Goal: Task Accomplishment & Management: Manage account settings

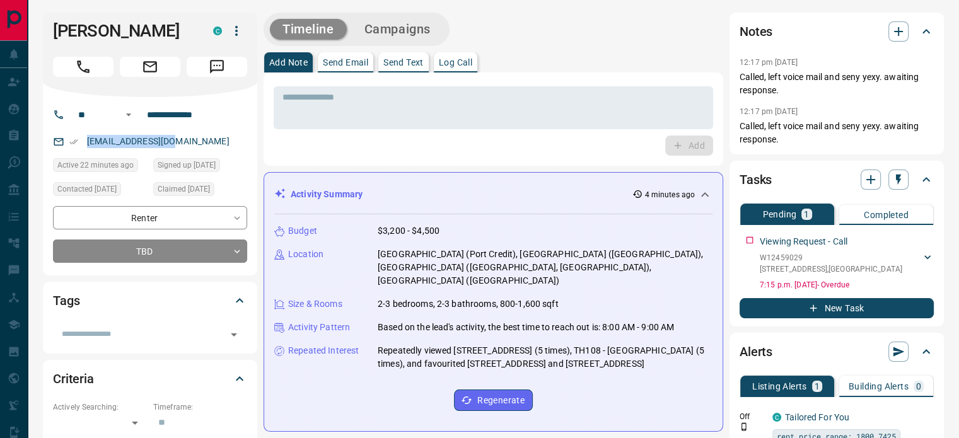
drag, startPoint x: 172, startPoint y: 138, endPoint x: 86, endPoint y: 148, distance: 86.4
click at [86, 148] on p "[EMAIL_ADDRESS][DOMAIN_NAME]" at bounding box center [158, 141] width 150 height 21
copy link "[EMAIL_ADDRESS][DOMAIN_NAME]"
click at [498, 142] on div "Add" at bounding box center [494, 146] width 440 height 20
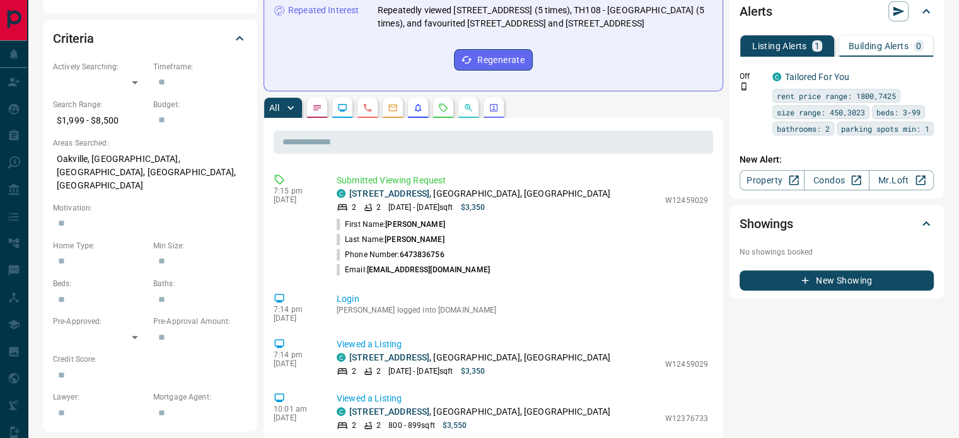
scroll to position [346, 0]
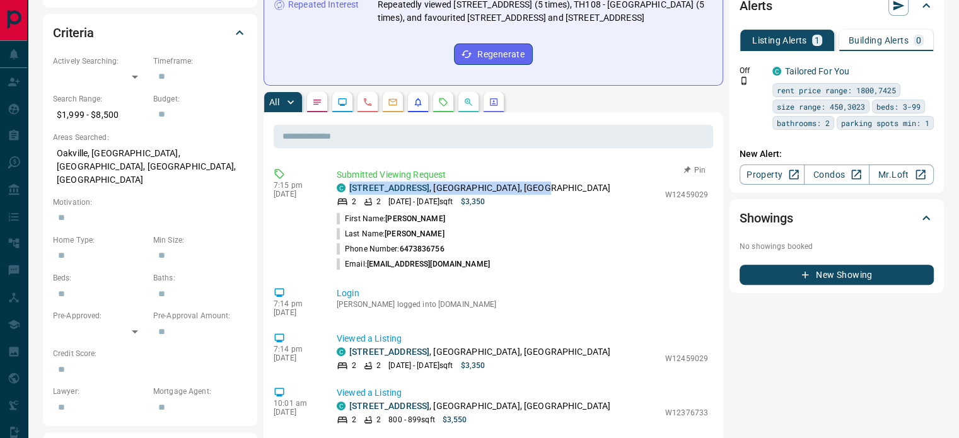
drag, startPoint x: 559, startPoint y: 188, endPoint x: 348, endPoint y: 185, distance: 211.3
click at [348, 185] on div "C [STREET_ADDRESS]" at bounding box center [498, 188] width 322 height 13
copy p "[STREET_ADDRESS]"
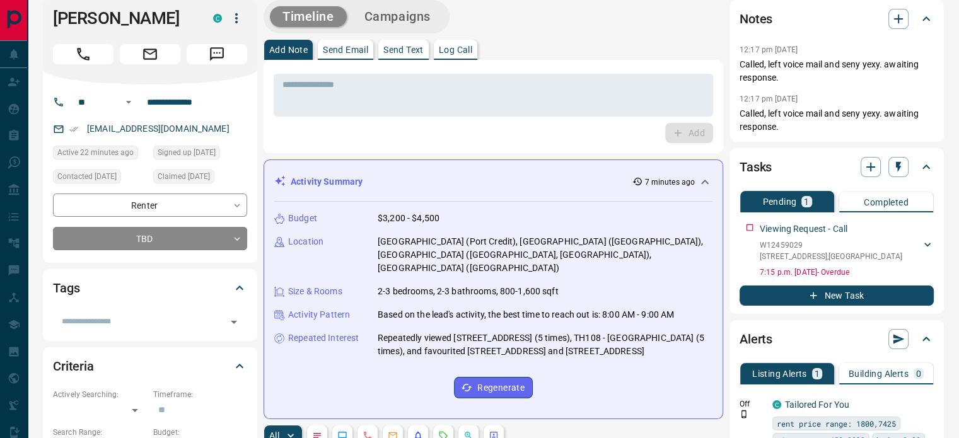
scroll to position [0, 0]
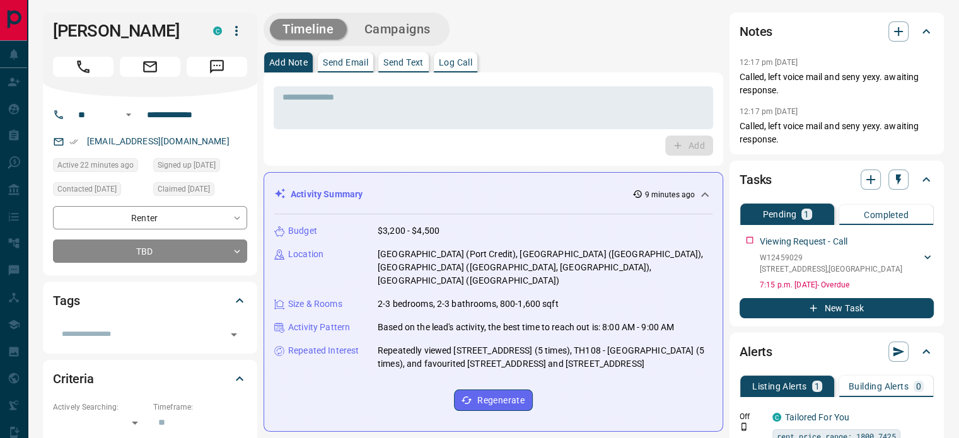
click at [676, 57] on div "Add Note Send Email Send Text Log Call" at bounding box center [494, 62] width 460 height 20
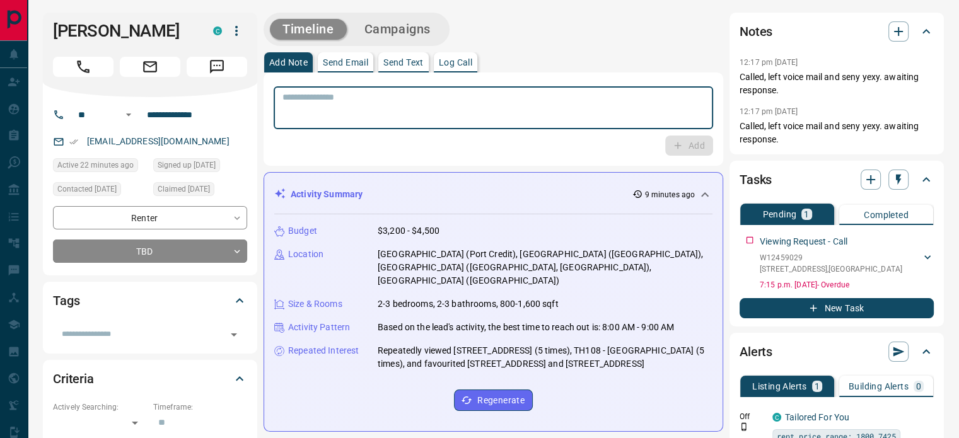
click at [487, 112] on textarea at bounding box center [494, 108] width 422 height 32
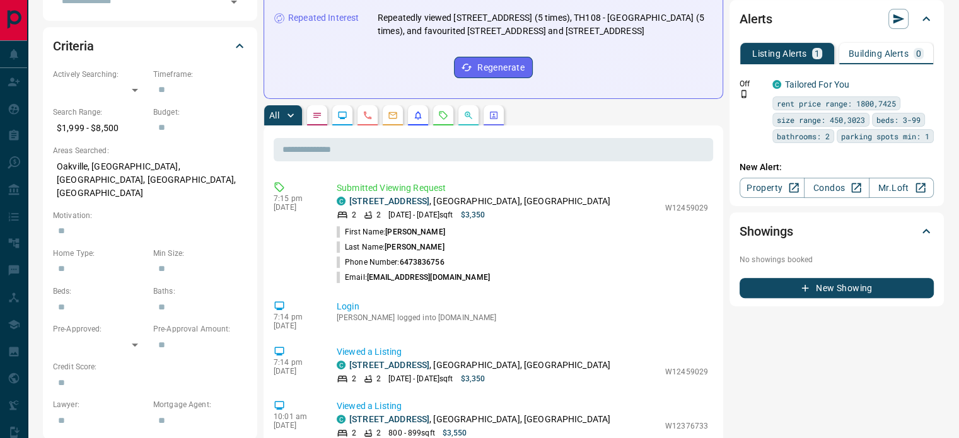
scroll to position [411, 0]
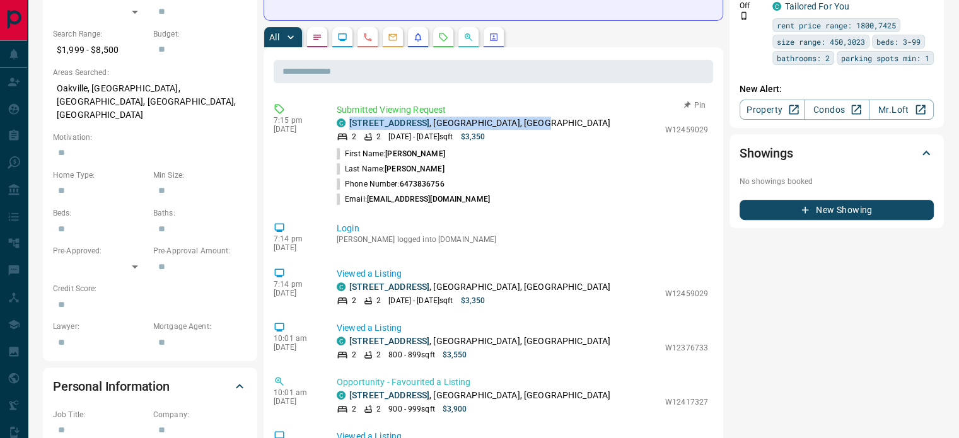
drag, startPoint x: 561, startPoint y: 121, endPoint x: 347, endPoint y: 125, distance: 214.4
click at [347, 125] on div "C [STREET_ADDRESS]" at bounding box center [498, 123] width 322 height 13
copy p "[STREET_ADDRESS]"
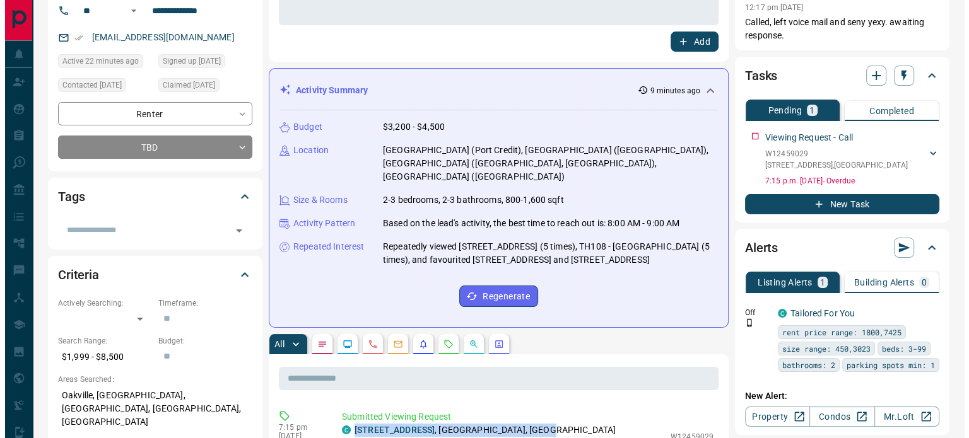
scroll to position [0, 0]
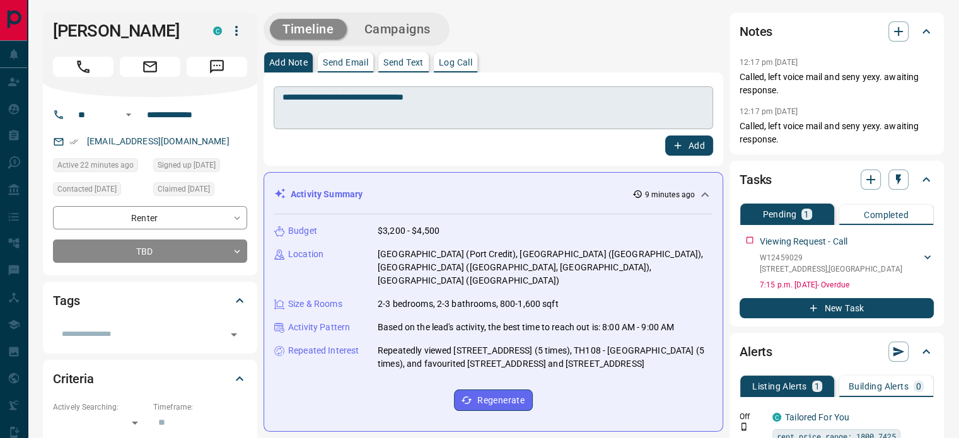
click at [494, 99] on textarea "**********" at bounding box center [494, 108] width 422 height 32
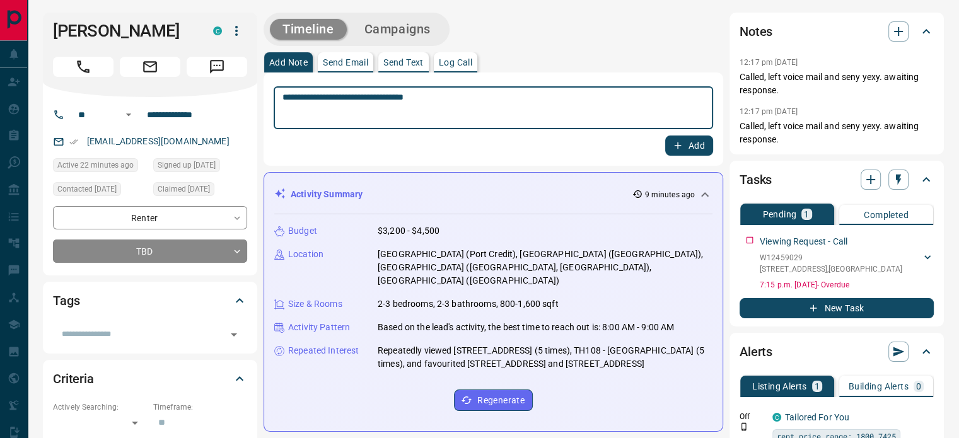
paste textarea "**********"
type textarea "**********"
click at [694, 145] on button "Add" at bounding box center [689, 146] width 48 height 20
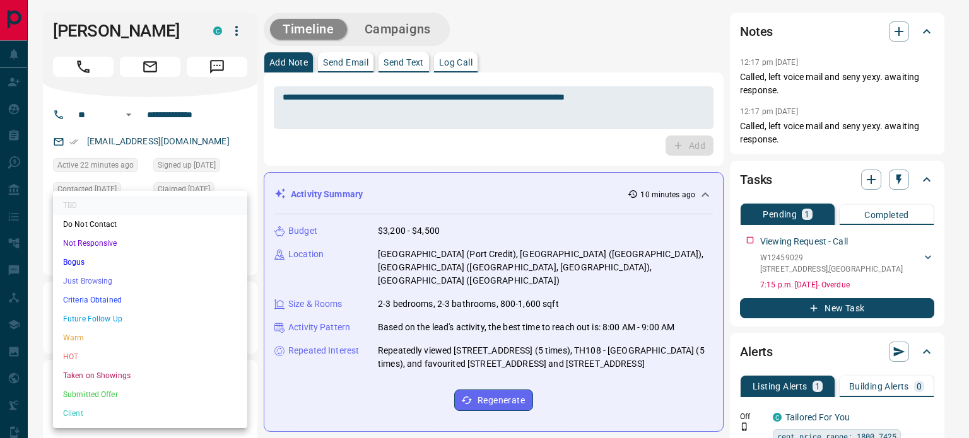
click at [79, 358] on li "HOT" at bounding box center [150, 356] width 194 height 19
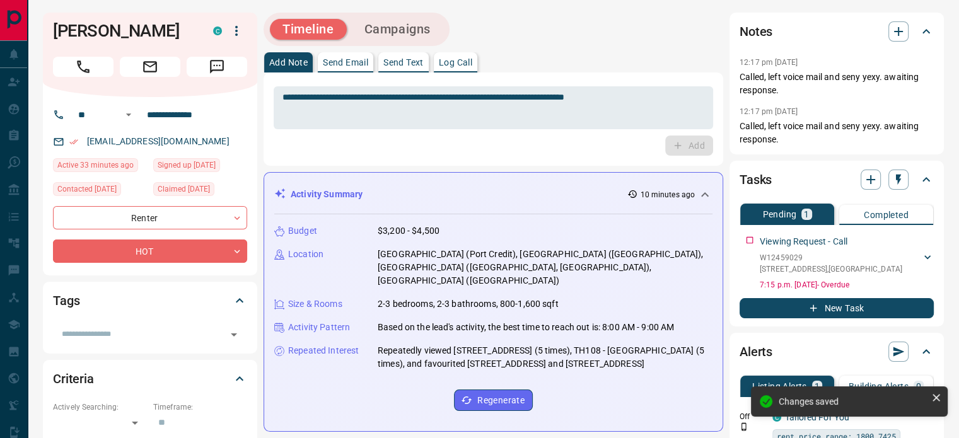
type input "*"
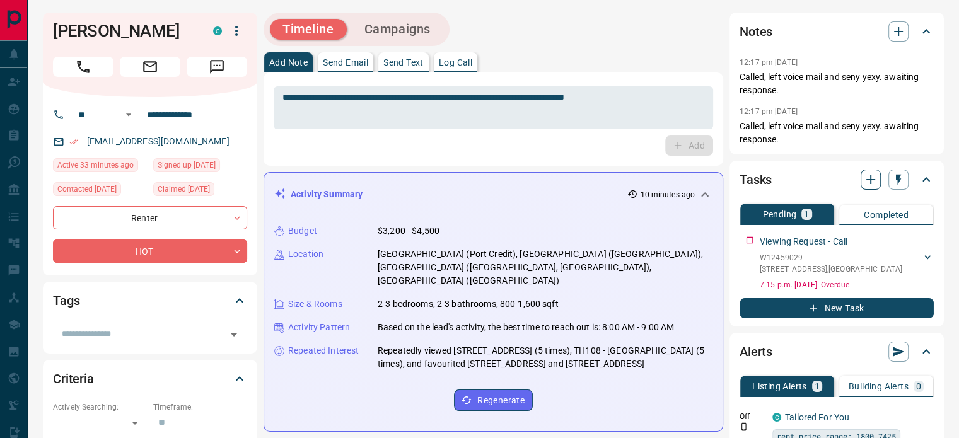
click at [873, 180] on icon "button" at bounding box center [870, 179] width 9 height 9
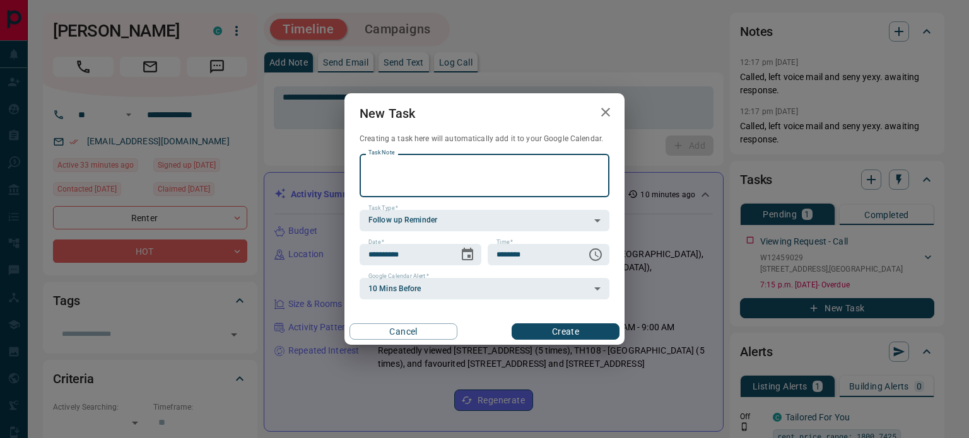
click at [504, 176] on textarea "Task Note" at bounding box center [484, 176] width 232 height 32
click at [482, 168] on textarea "**********" at bounding box center [484, 176] width 232 height 32
click at [487, 165] on textarea "**********" at bounding box center [484, 176] width 232 height 32
click at [471, 176] on textarea "**********" at bounding box center [484, 176] width 232 height 32
type textarea "**********"
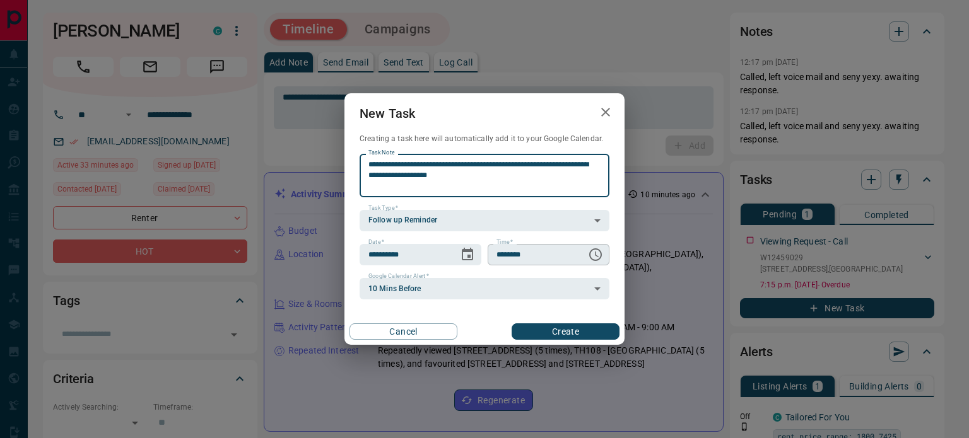
click at [595, 257] on icon "Choose time, selected time is 6:00 AM" at bounding box center [595, 254] width 15 height 15
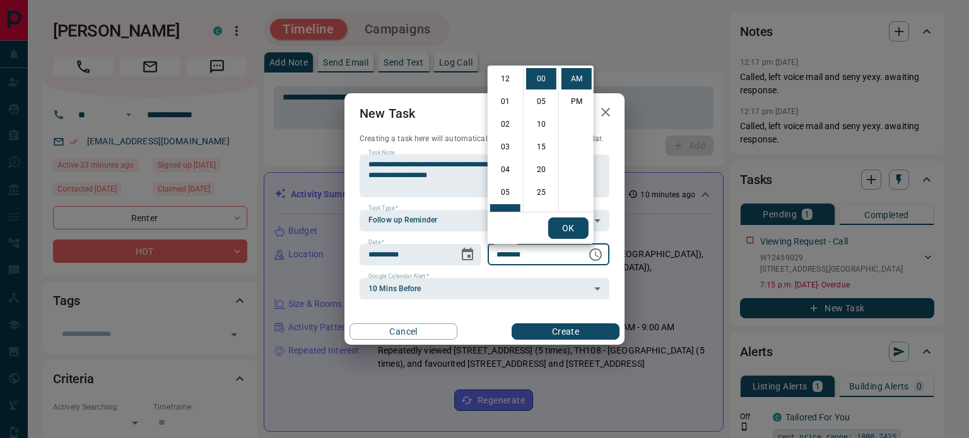
scroll to position [136, 0]
click at [506, 122] on li "08" at bounding box center [505, 124] width 30 height 21
type input "********"
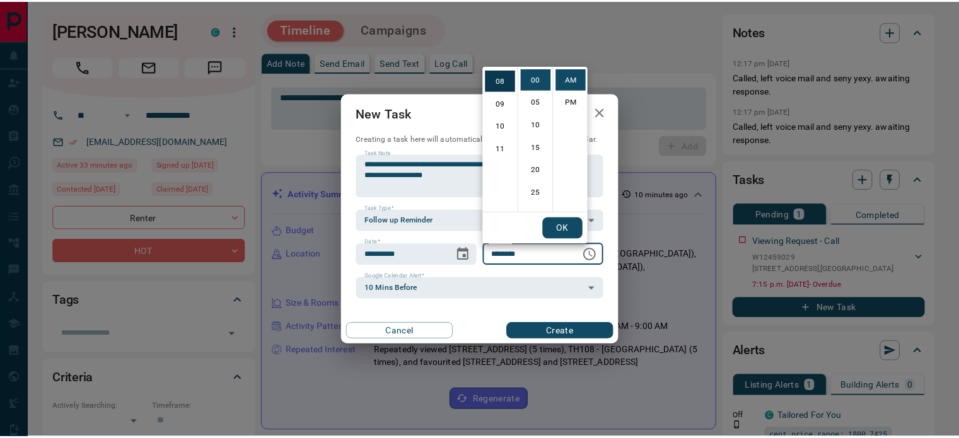
scroll to position [182, 0]
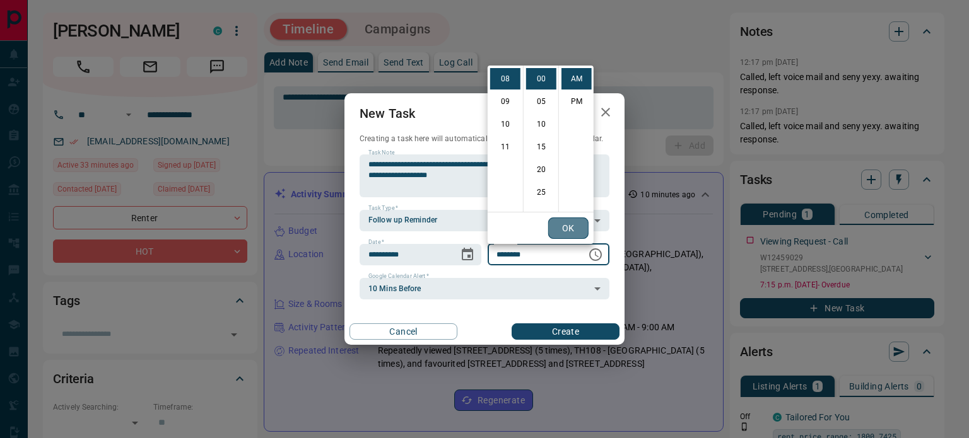
click at [563, 230] on button "OK" at bounding box center [568, 228] width 40 height 21
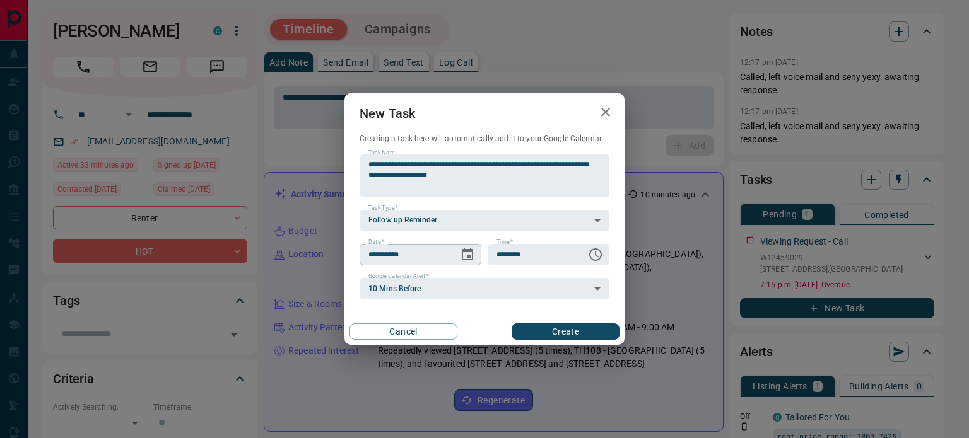
click at [467, 256] on icon "Choose date, selected date is Oct 14, 2025" at bounding box center [467, 254] width 11 height 13
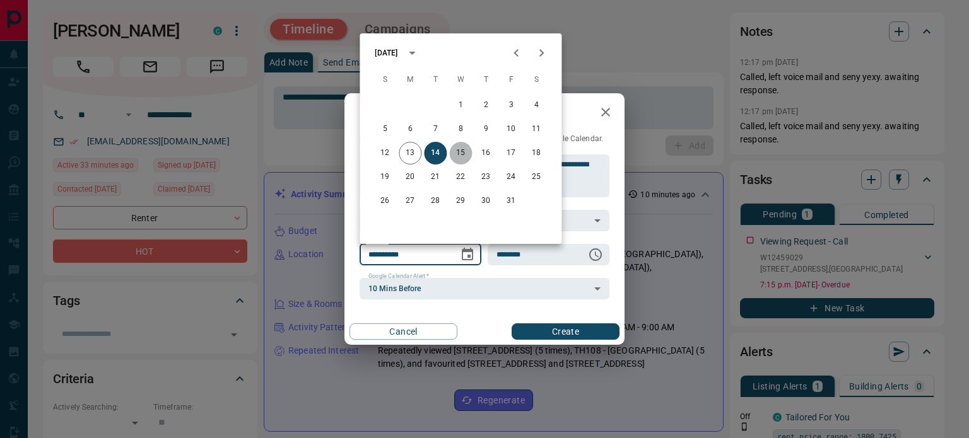
click at [464, 151] on button "15" at bounding box center [460, 153] width 23 height 23
type input "**********"
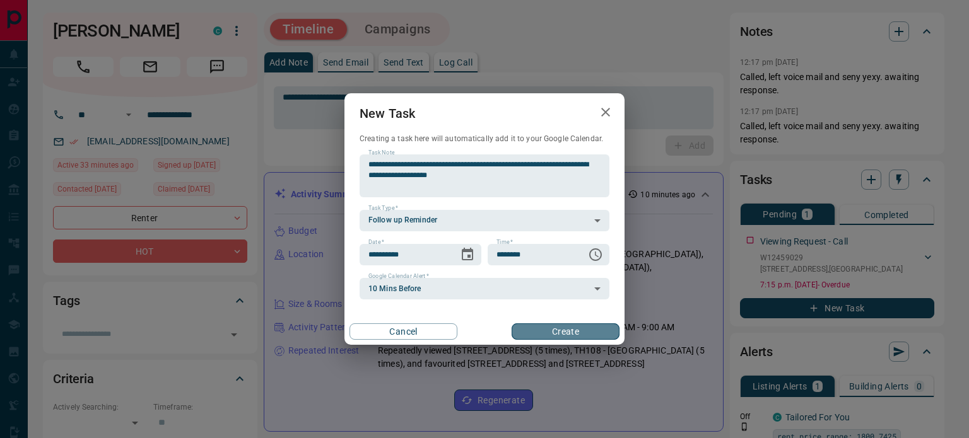
click at [564, 332] on button "Create" at bounding box center [565, 332] width 108 height 16
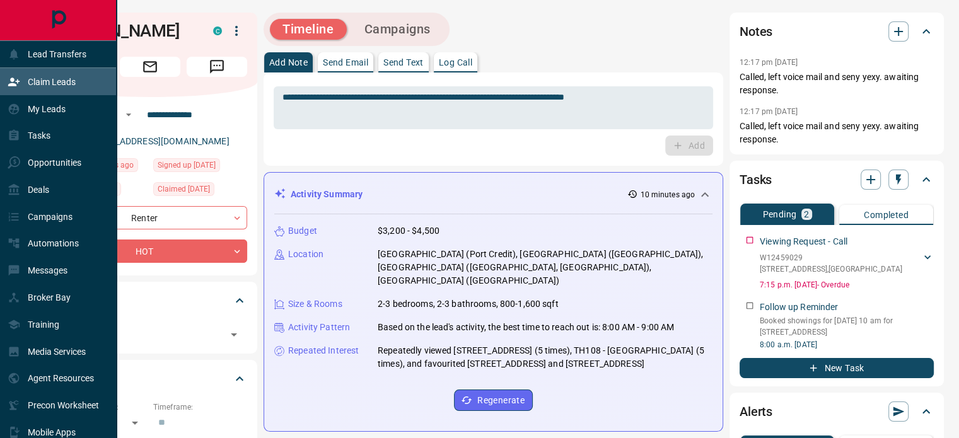
click at [55, 80] on p "Claim Leads" at bounding box center [52, 82] width 48 height 10
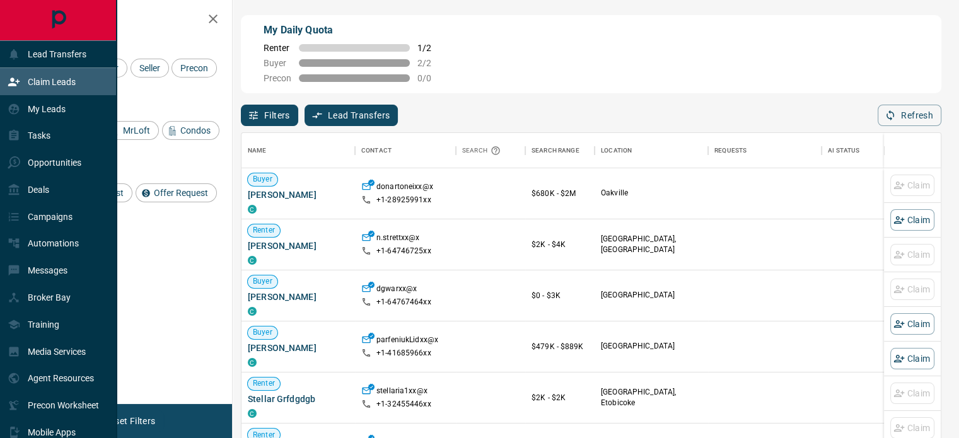
scroll to position [320, 689]
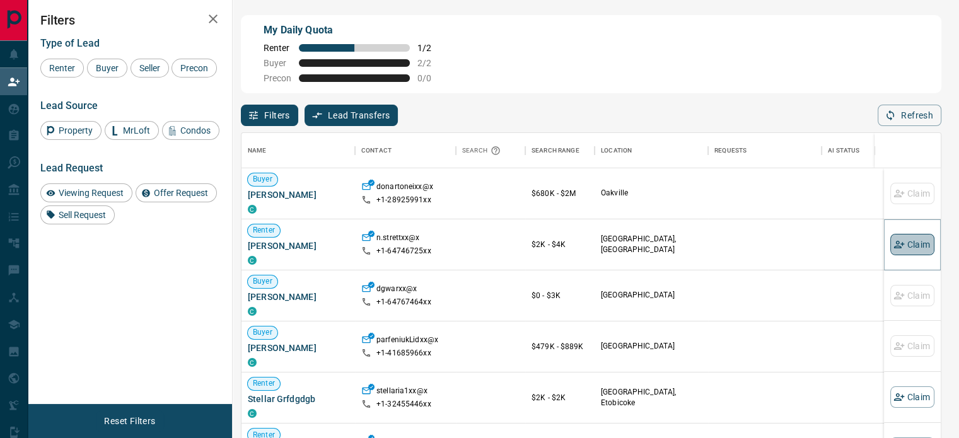
click at [906, 247] on button "Claim" at bounding box center [912, 244] width 44 height 21
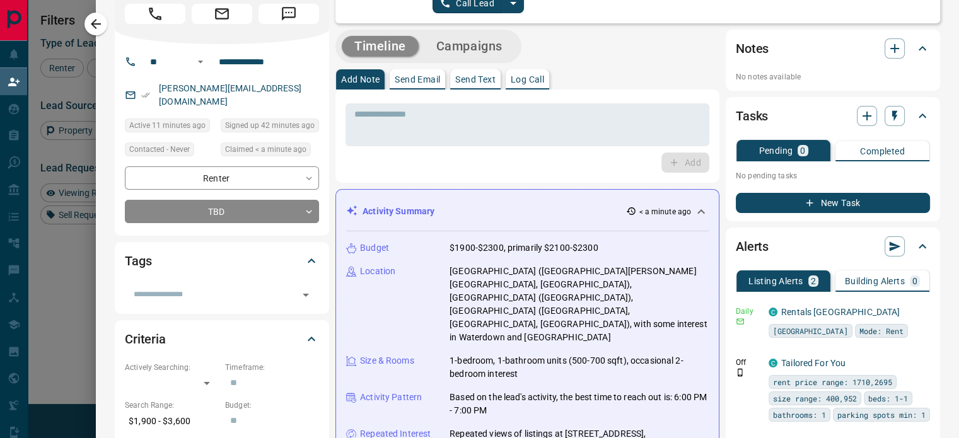
scroll to position [0, 0]
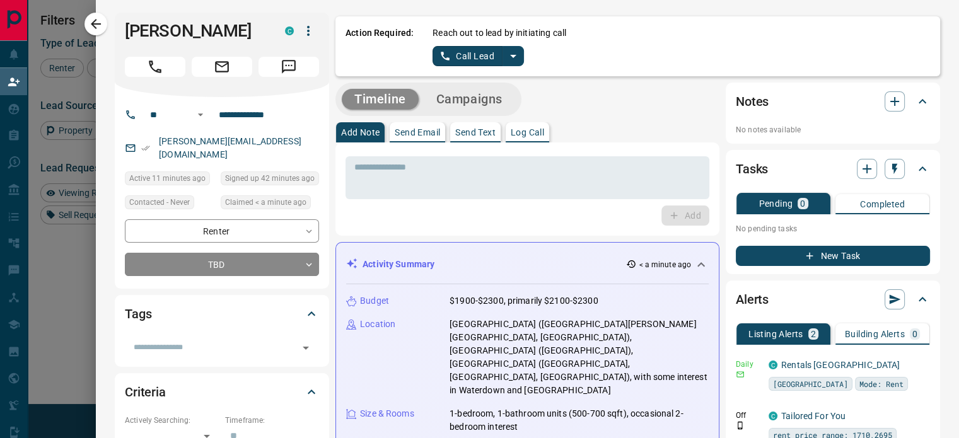
click at [260, 146] on div "[PERSON_NAME][EMAIL_ADDRESS][DOMAIN_NAME]" at bounding box center [222, 148] width 194 height 34
click at [578, 182] on textarea at bounding box center [527, 178] width 346 height 32
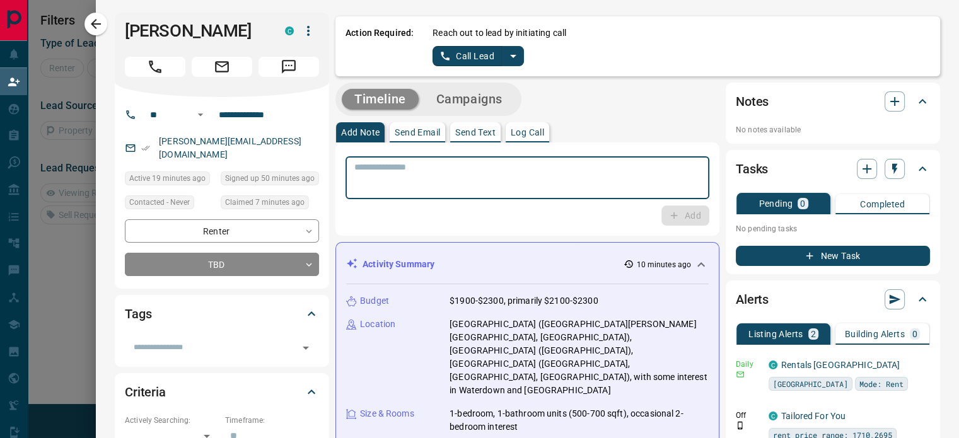
click at [493, 172] on textarea at bounding box center [527, 178] width 346 height 32
type textarea "**********"
click at [680, 220] on button "Add" at bounding box center [686, 216] width 48 height 20
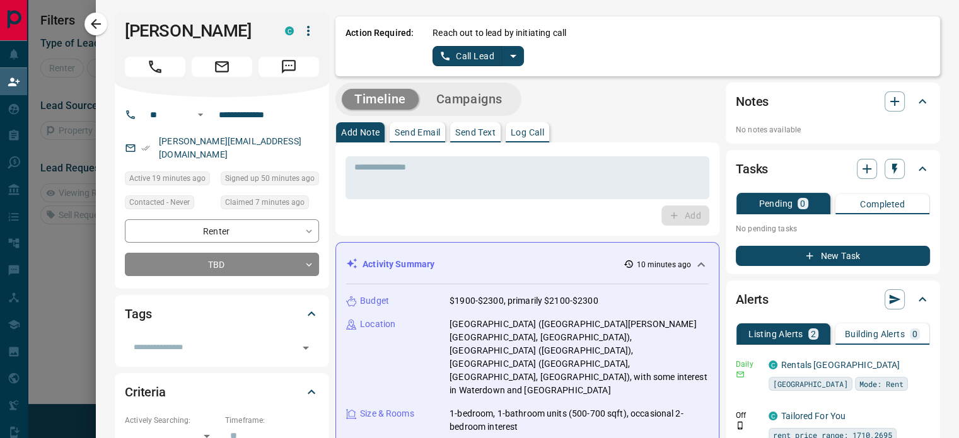
click at [535, 131] on p "Log Call" at bounding box center [527, 132] width 33 height 9
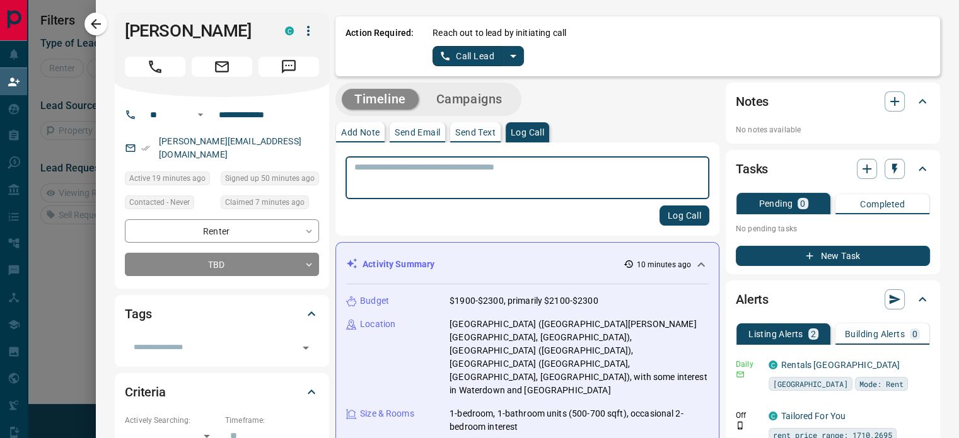
click at [517, 177] on textarea at bounding box center [527, 178] width 346 height 32
type textarea "**********"
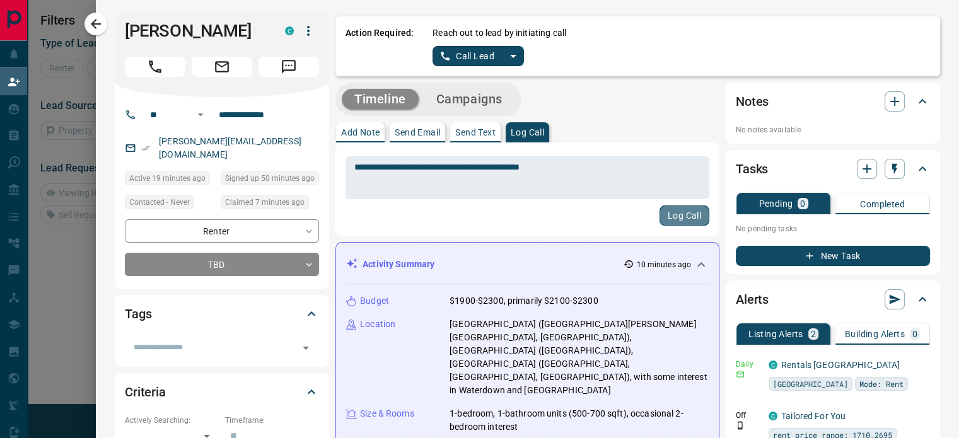
click at [677, 217] on button "Log Call" at bounding box center [685, 216] width 50 height 20
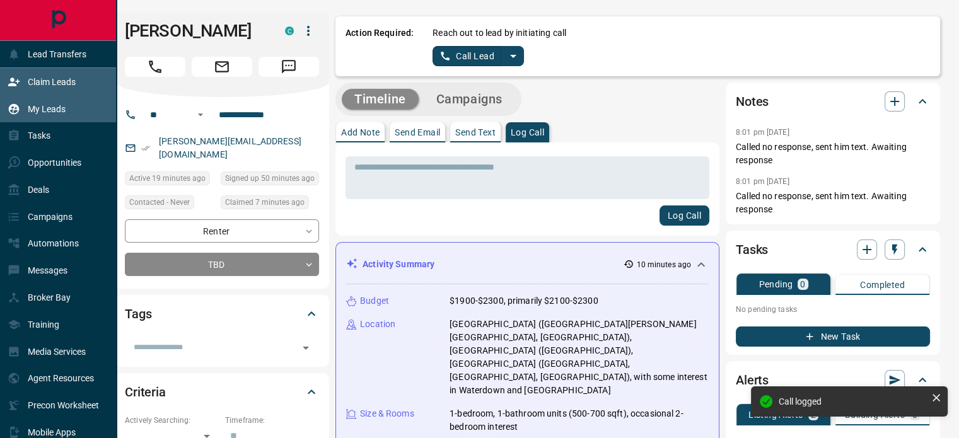
click at [55, 108] on p "My Leads" at bounding box center [47, 109] width 38 height 10
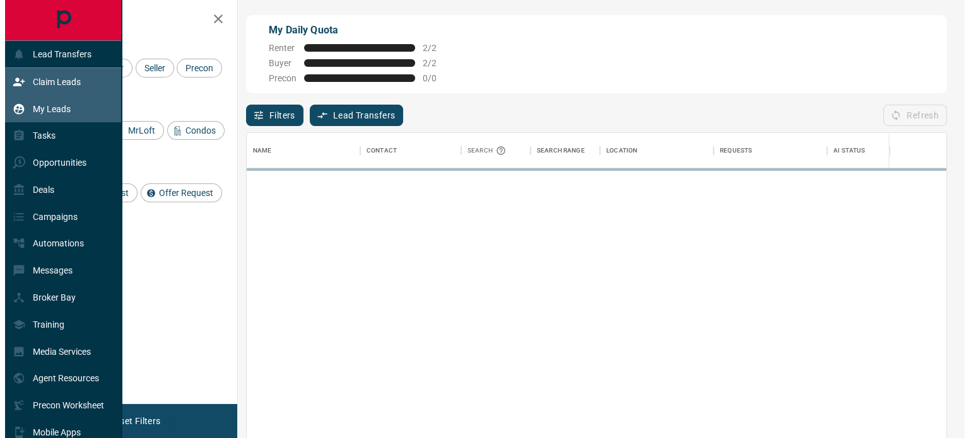
scroll to position [320, 689]
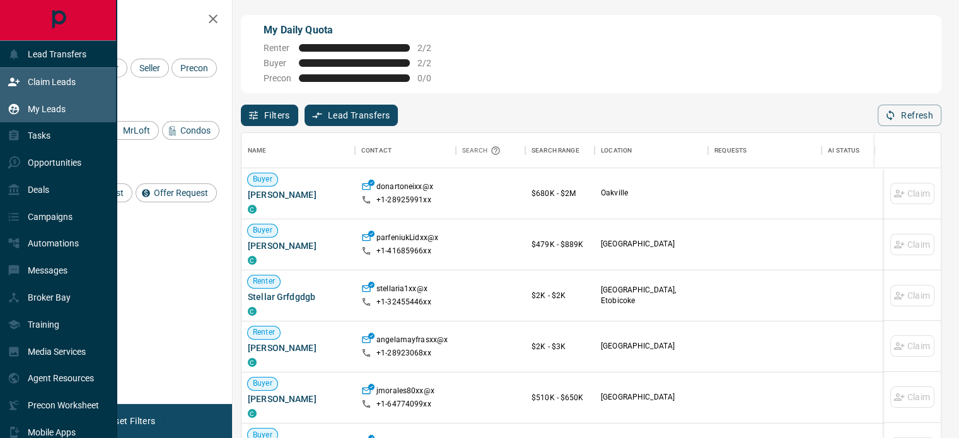
click at [40, 110] on p "My Leads" at bounding box center [47, 109] width 38 height 10
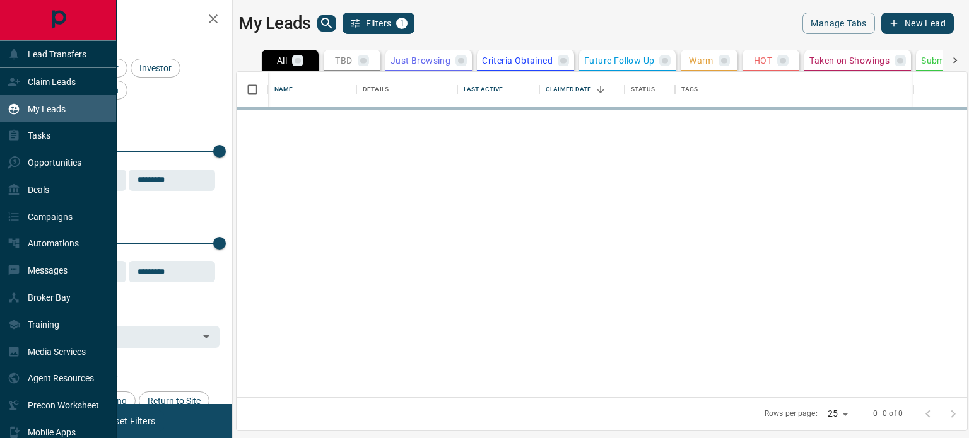
scroll to position [316, 721]
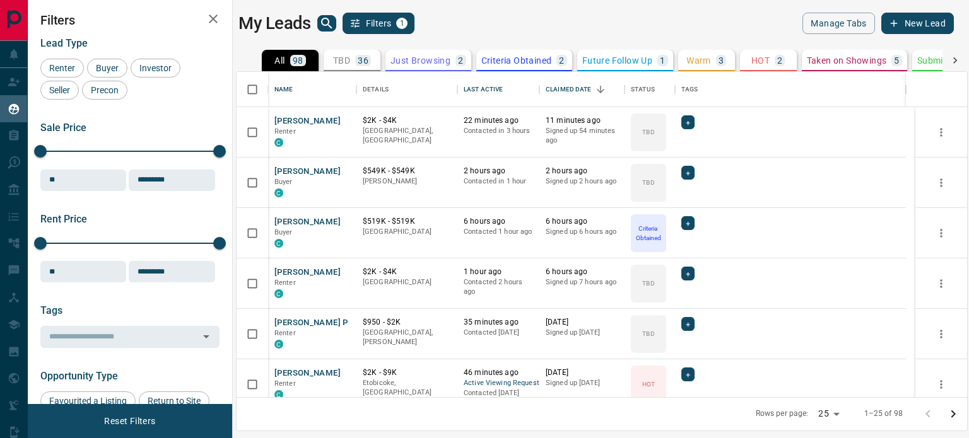
click at [759, 59] on p "HOT" at bounding box center [760, 60] width 18 height 9
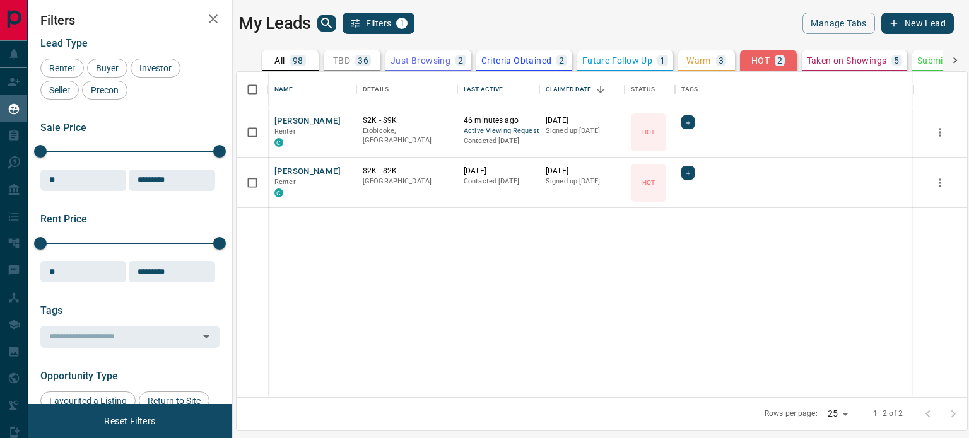
click at [532, 267] on div "[PERSON_NAME] Renter C $2K - $9K Etobicoke, [GEOGRAPHIC_DATA] 46 minutes ago Ac…" at bounding box center [601, 252] width 730 height 291
click at [848, 60] on p "Taken on Showings" at bounding box center [847, 60] width 80 height 9
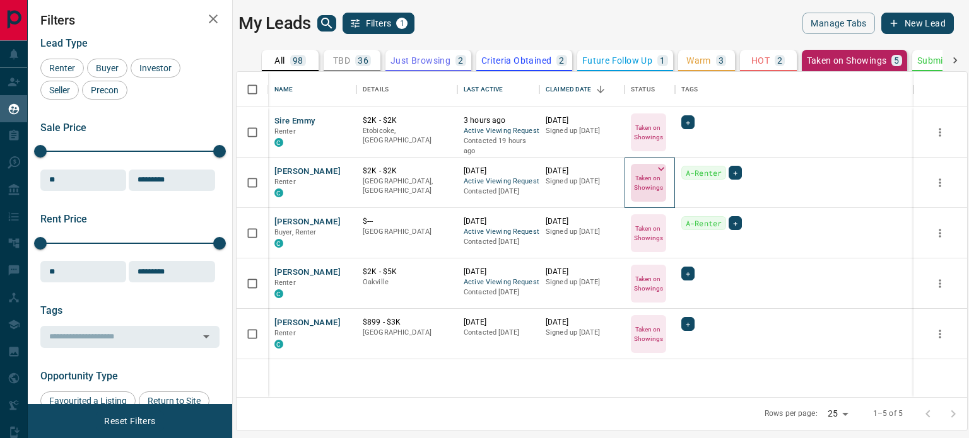
click at [658, 167] on icon at bounding box center [661, 169] width 6 height 4
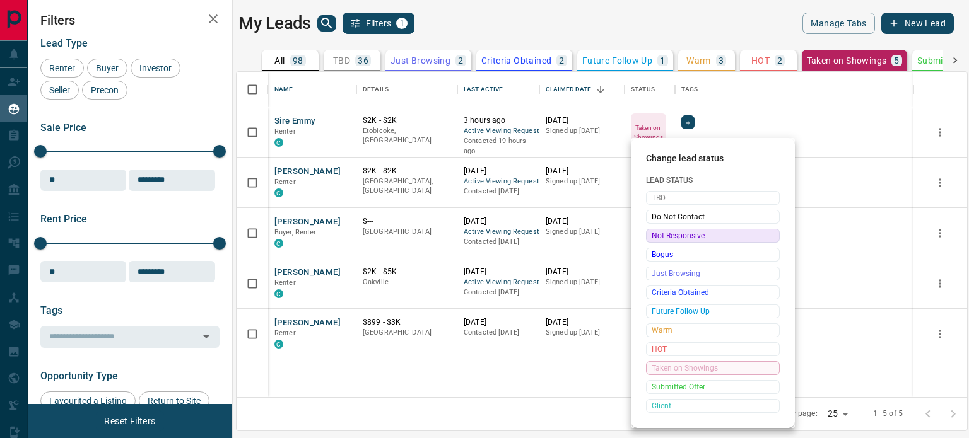
click at [676, 236] on span "Not Responsive" at bounding box center [712, 236] width 122 height 13
